Goal: Check status: Check status

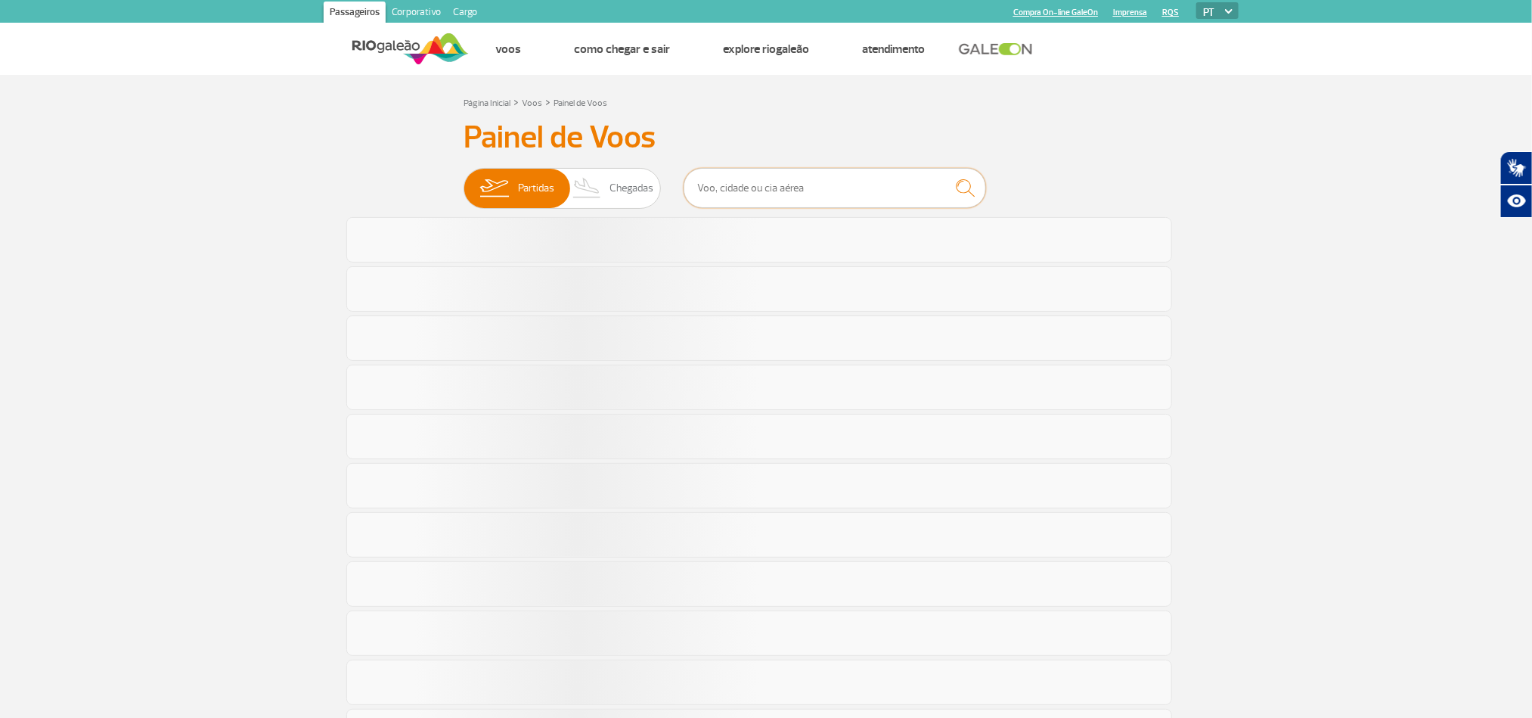
click at [804, 197] on input "text" at bounding box center [835, 188] width 302 height 40
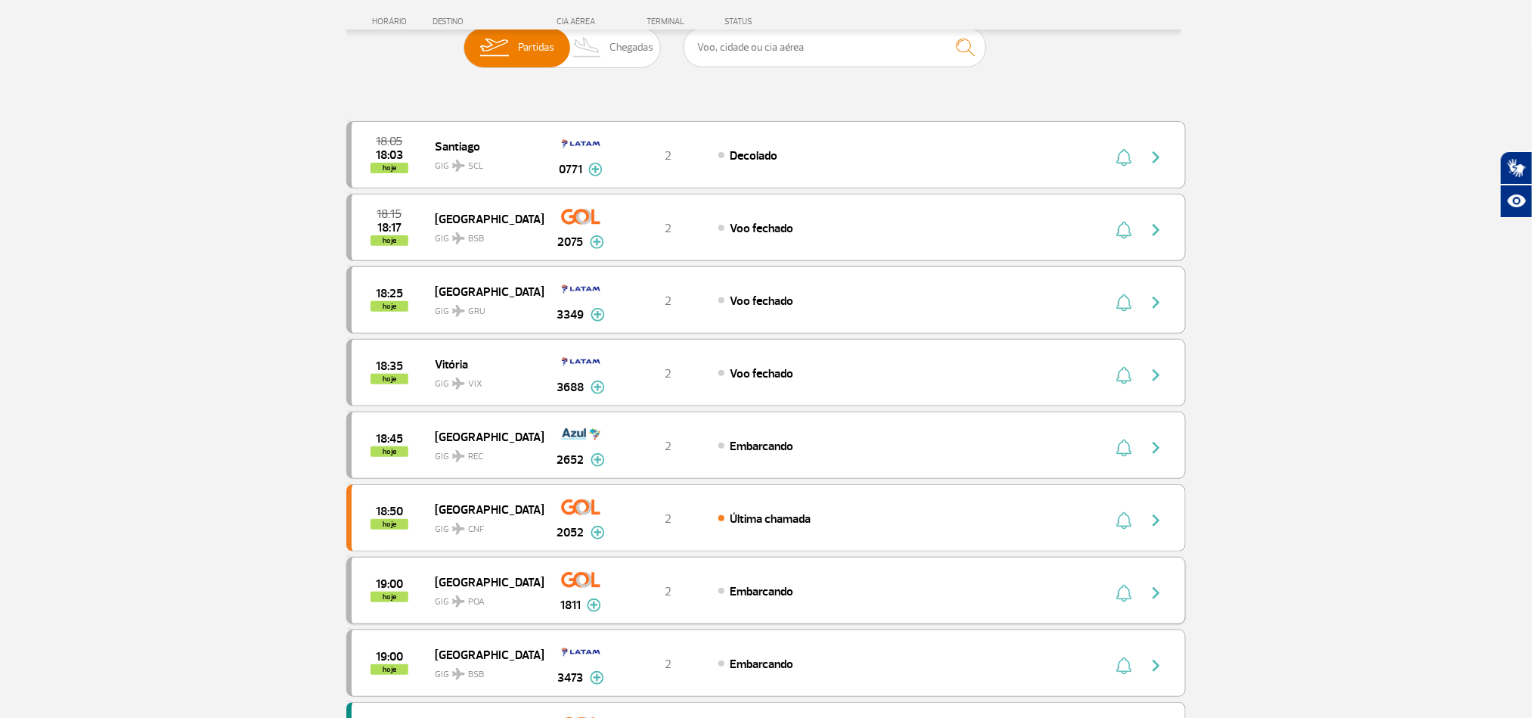
scroll to position [227, 0]
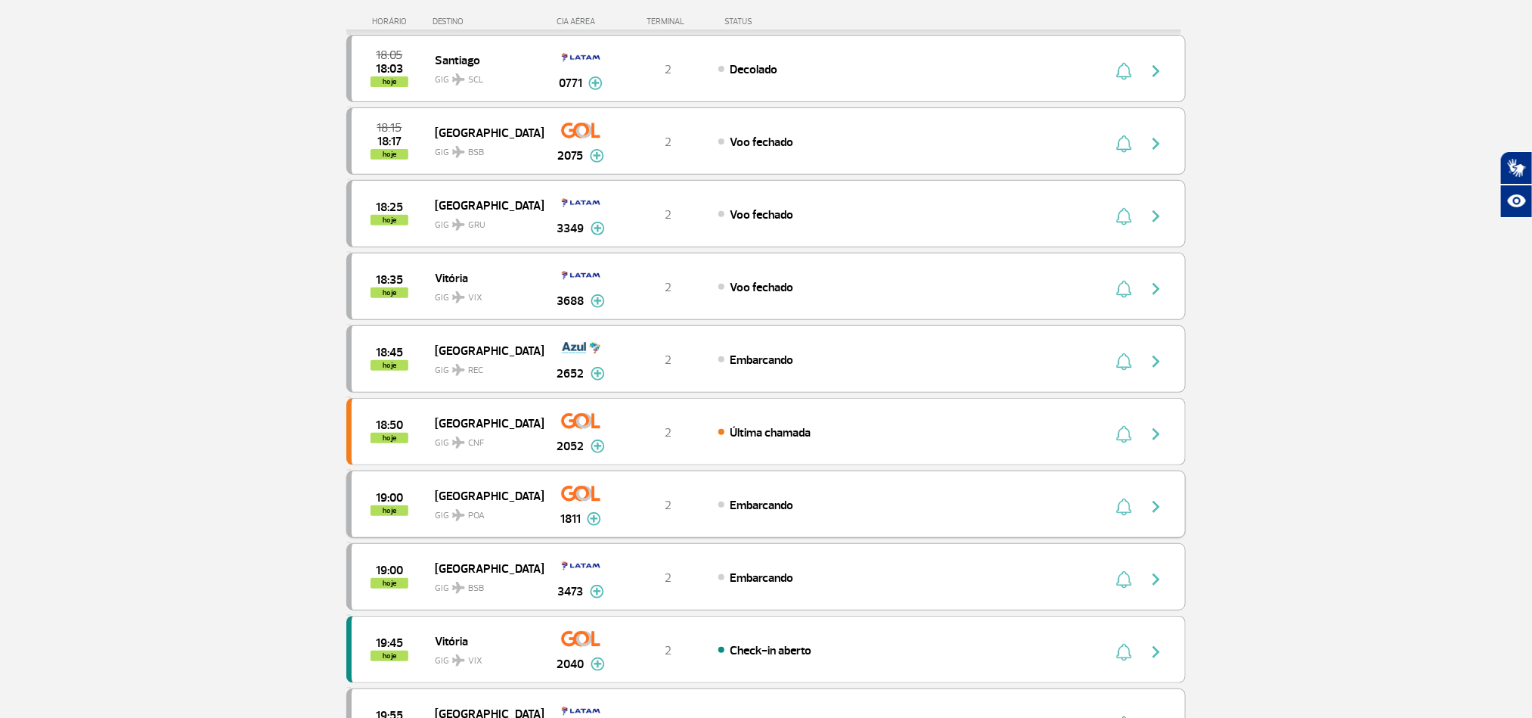
click at [1155, 516] on img "button" at bounding box center [1156, 507] width 18 height 18
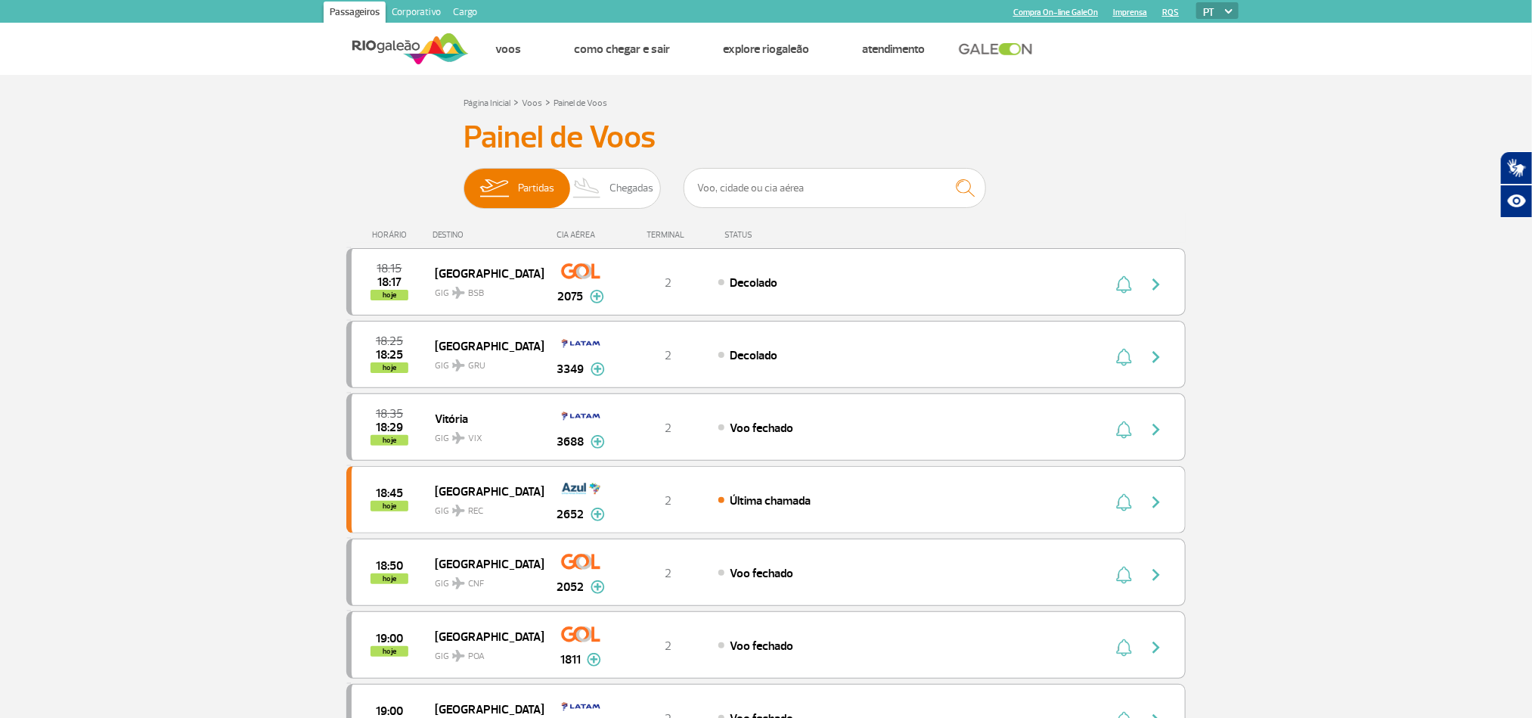
click at [842, 212] on div at bounding box center [835, 190] width 302 height 45
click at [845, 185] on input "text" at bounding box center [835, 188] width 302 height 40
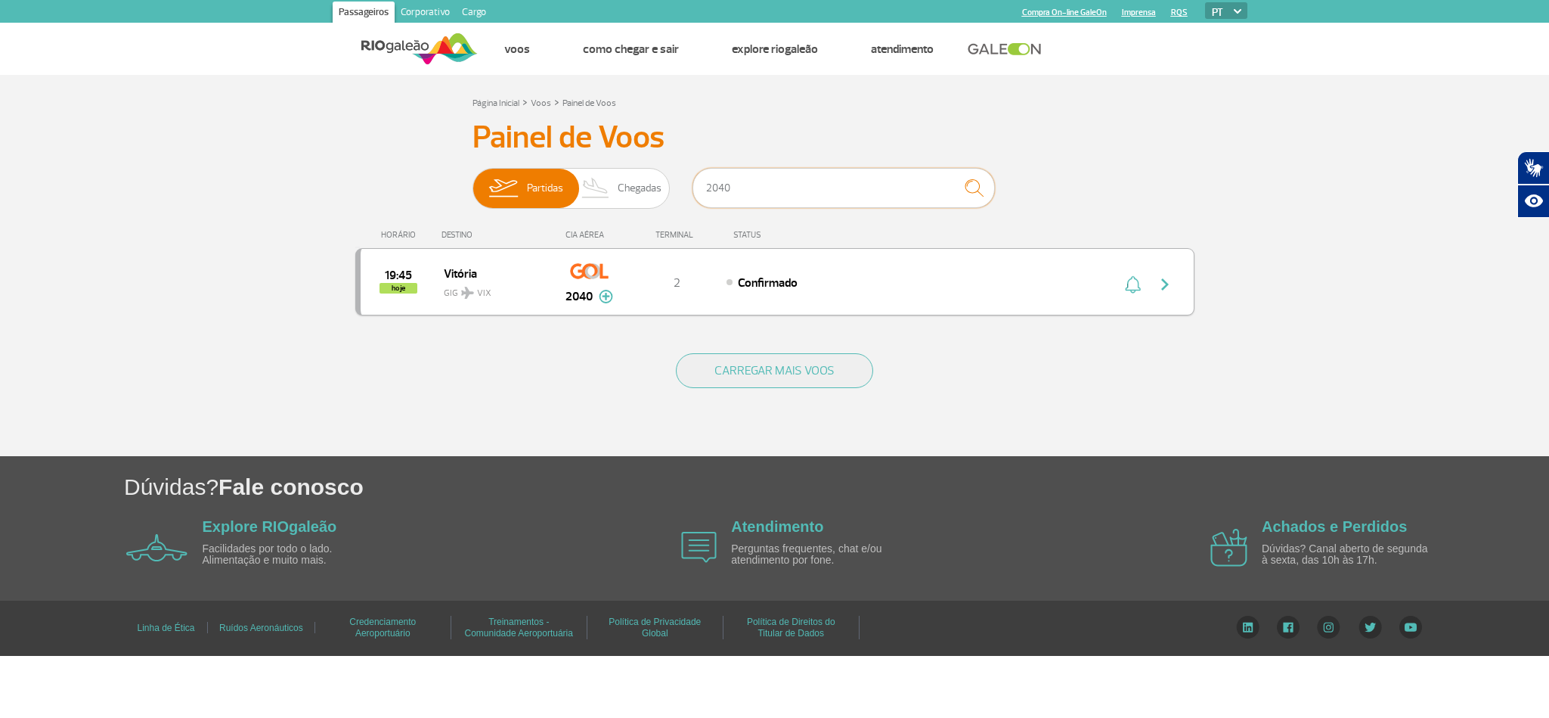
type input "2040"
click at [1161, 279] on img "button" at bounding box center [1165, 284] width 18 height 18
